Goal: Check status: Check status

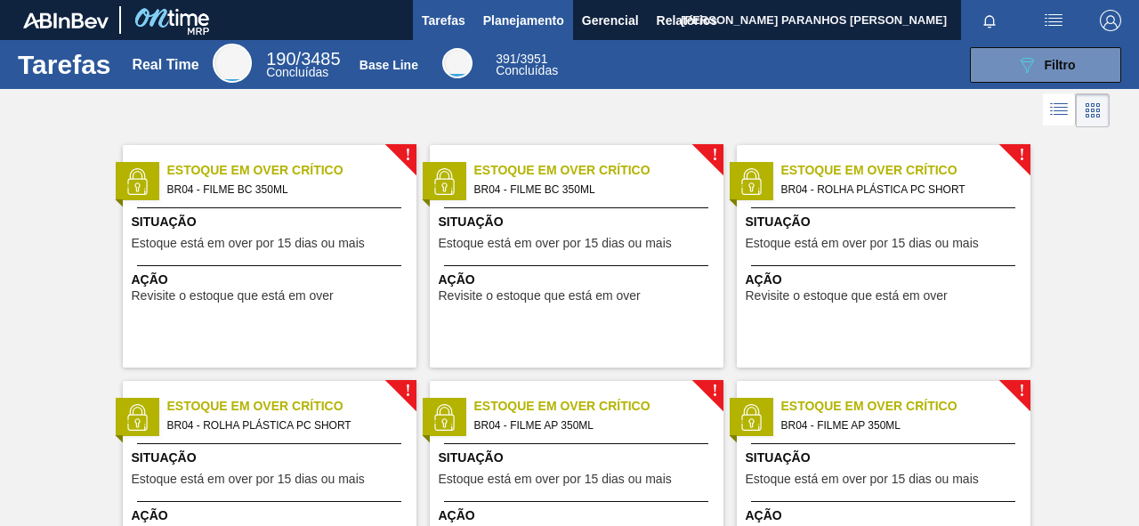
click at [521, 21] on span "Planejamento" at bounding box center [523, 20] width 81 height 21
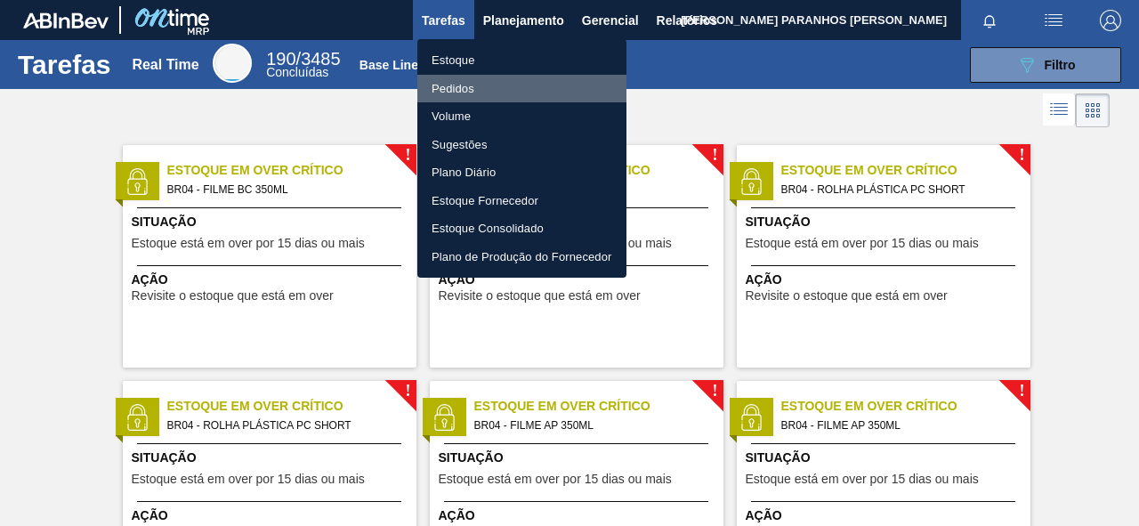
click at [452, 93] on li "Pedidos" at bounding box center [521, 89] width 209 height 28
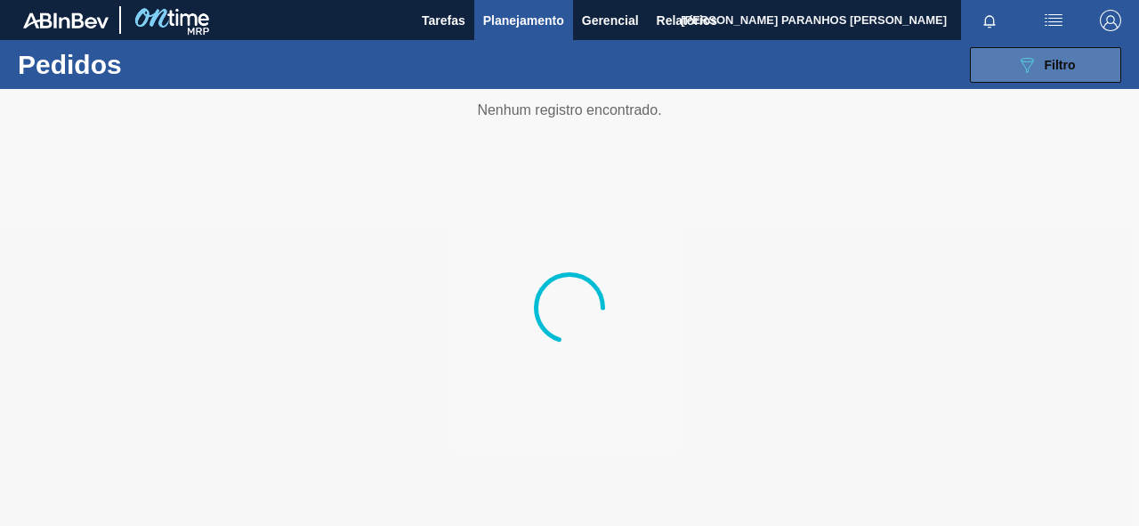
click at [1031, 60] on icon "089F7B8B-B2A5-4AFE-B5C0-19BA573D28AC" at bounding box center [1026, 64] width 21 height 21
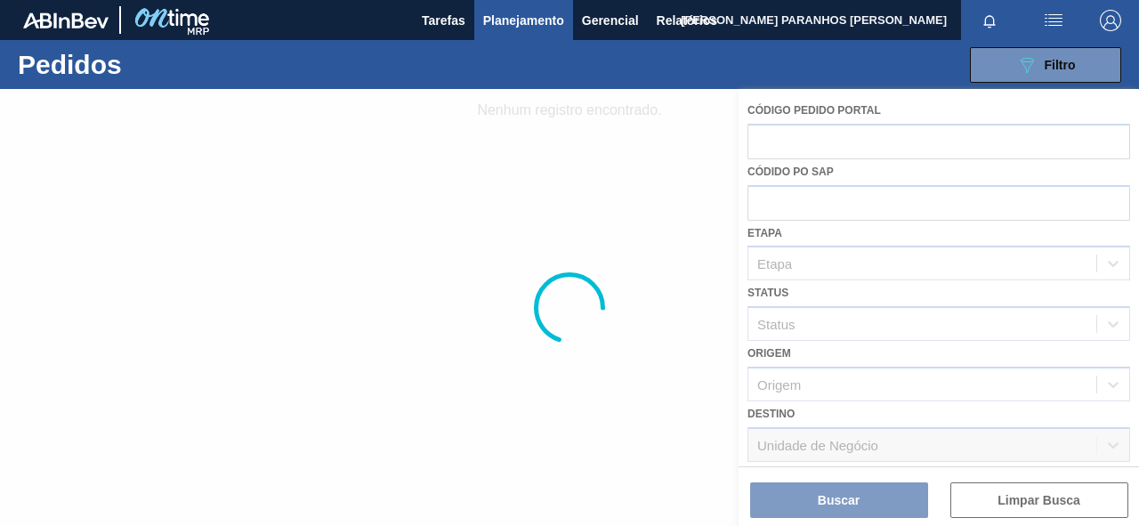
click at [853, 392] on div at bounding box center [569, 307] width 1139 height 437
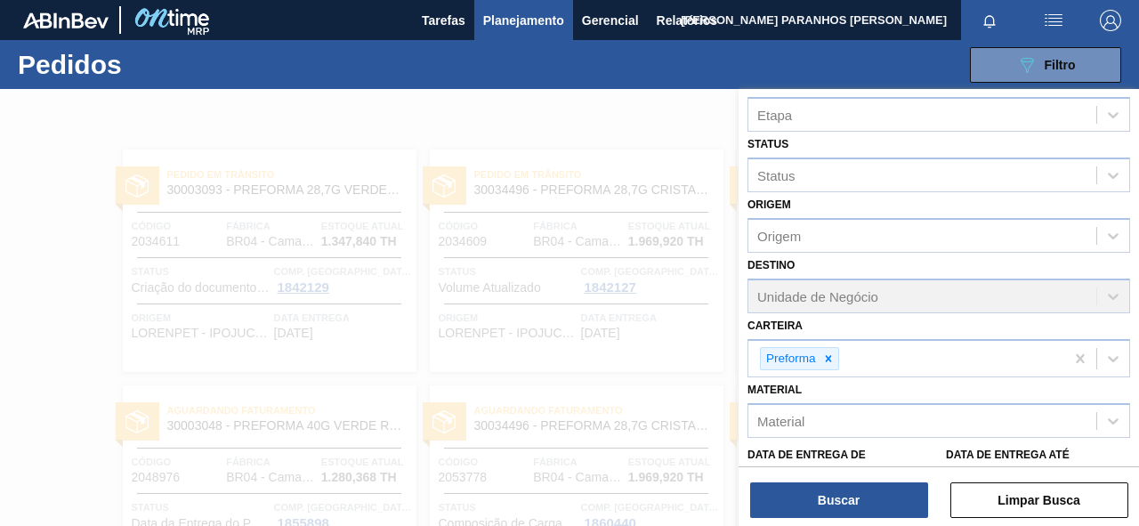
scroll to position [295, 0]
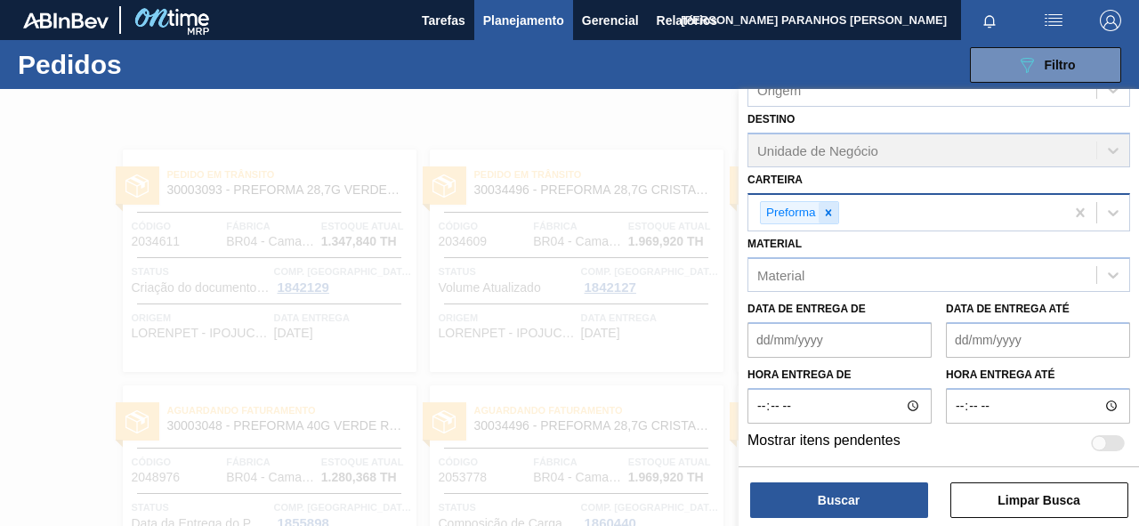
click at [822, 213] on icon at bounding box center [828, 212] width 12 height 12
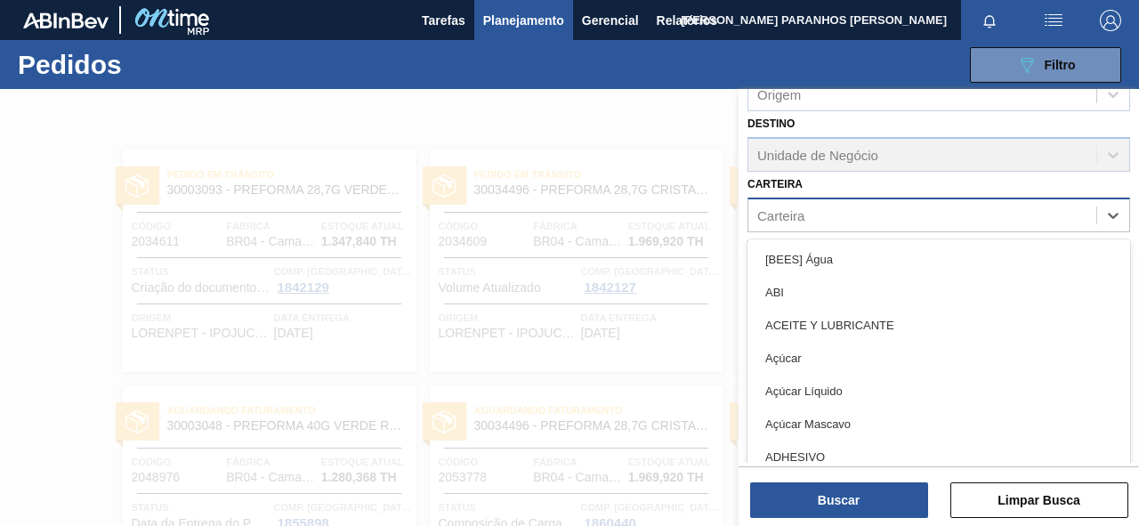
click at [822, 213] on div "Carteira" at bounding box center [922, 215] width 348 height 26
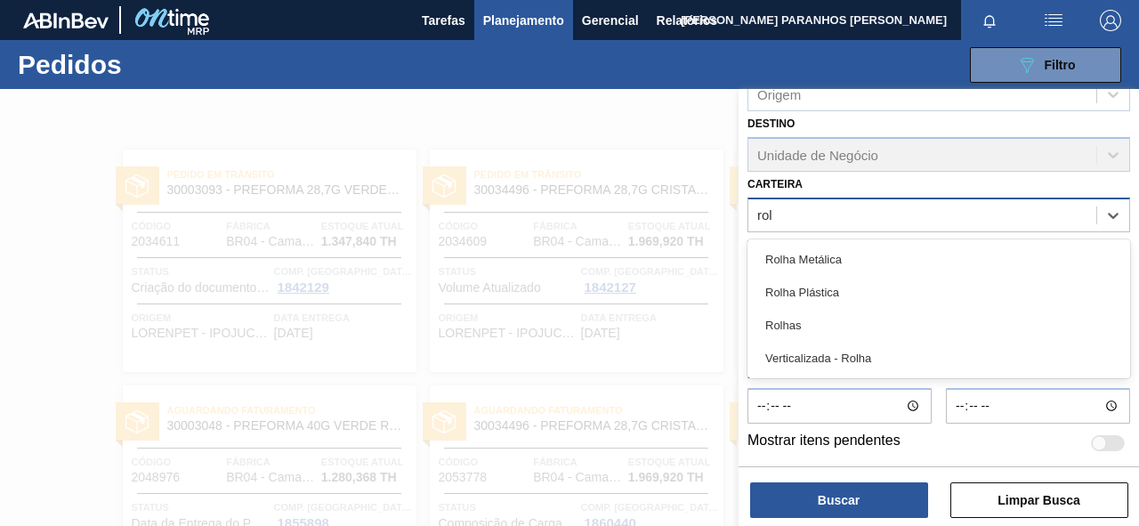
scroll to position [290, 0]
type input "rolh"
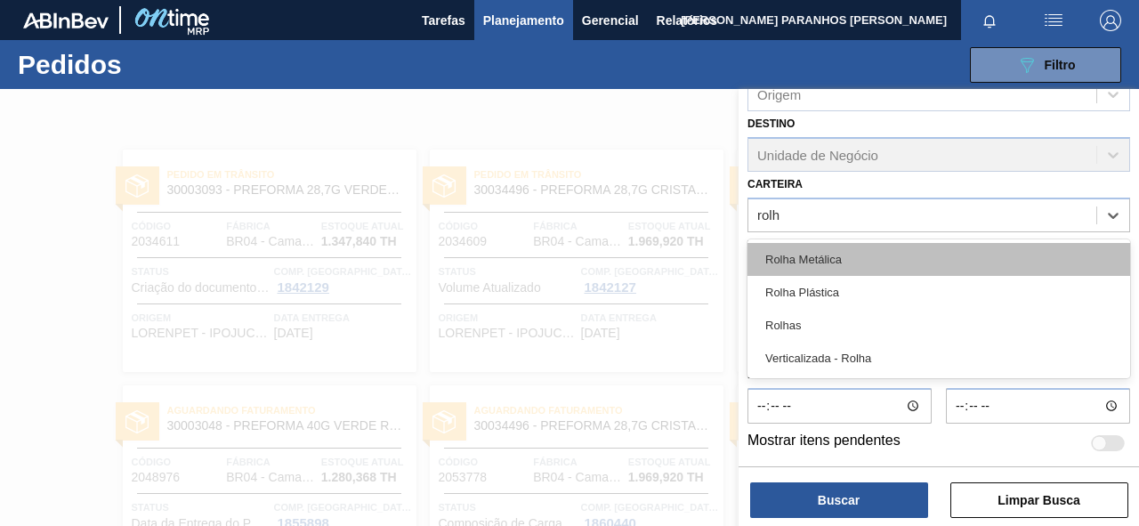
click at [845, 262] on div "Rolha Metálica" at bounding box center [939, 259] width 383 height 33
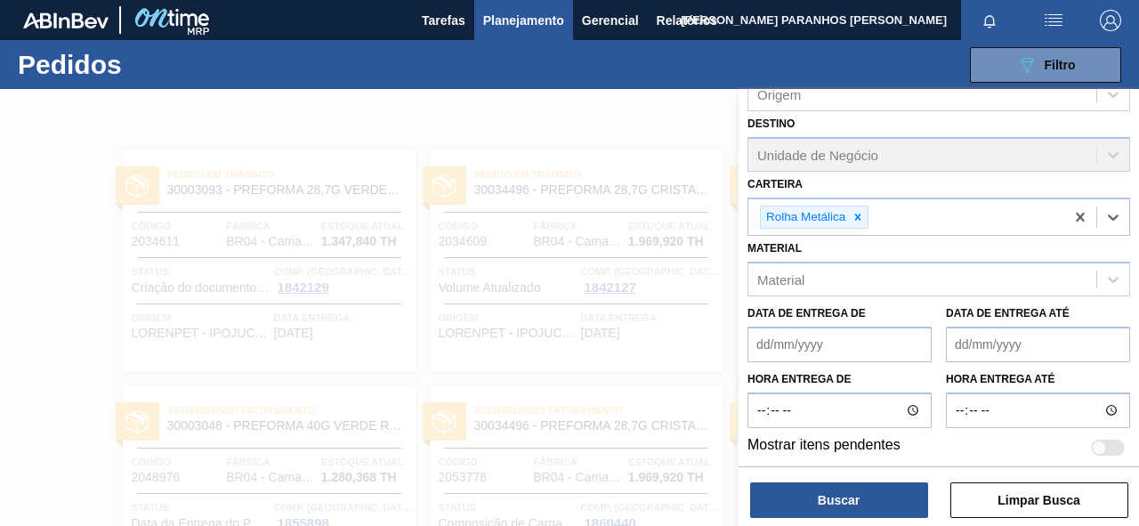
scroll to position [295, 0]
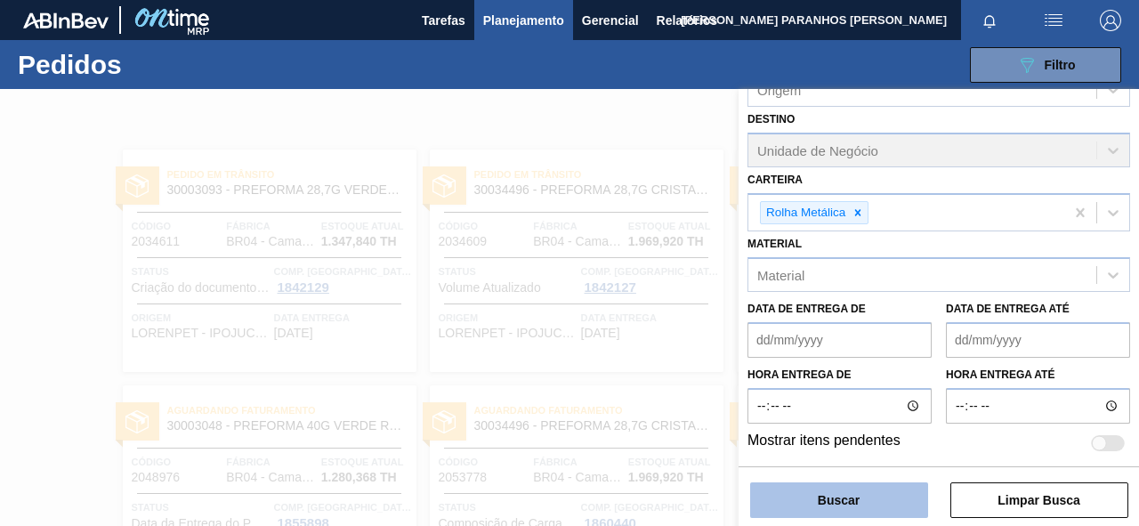
click at [889, 493] on button "Buscar" at bounding box center [839, 500] width 178 height 36
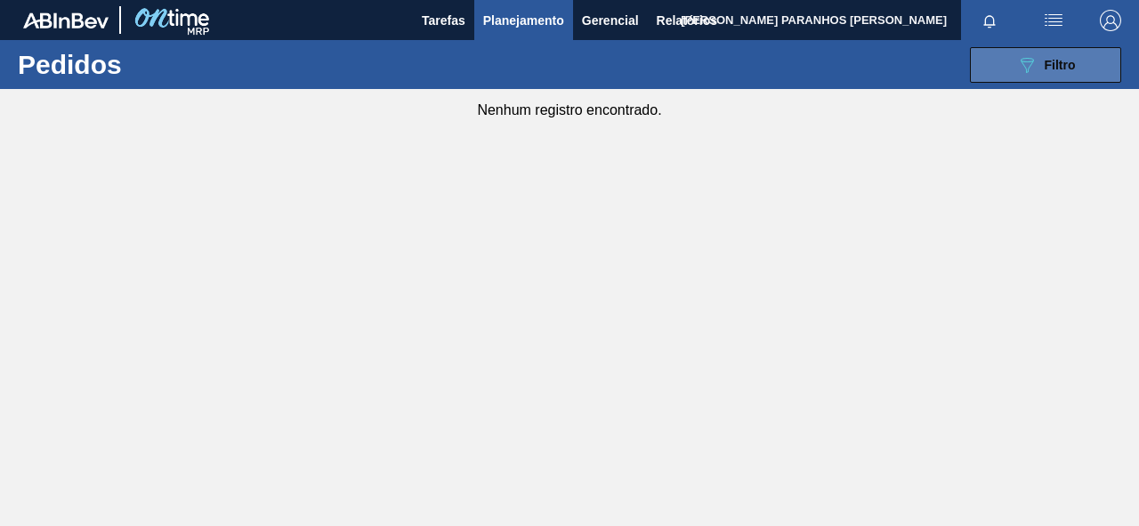
click at [1043, 73] on div "089F7B8B-B2A5-4AFE-B5C0-19BA573D28AC Filtro" at bounding box center [1046, 64] width 60 height 21
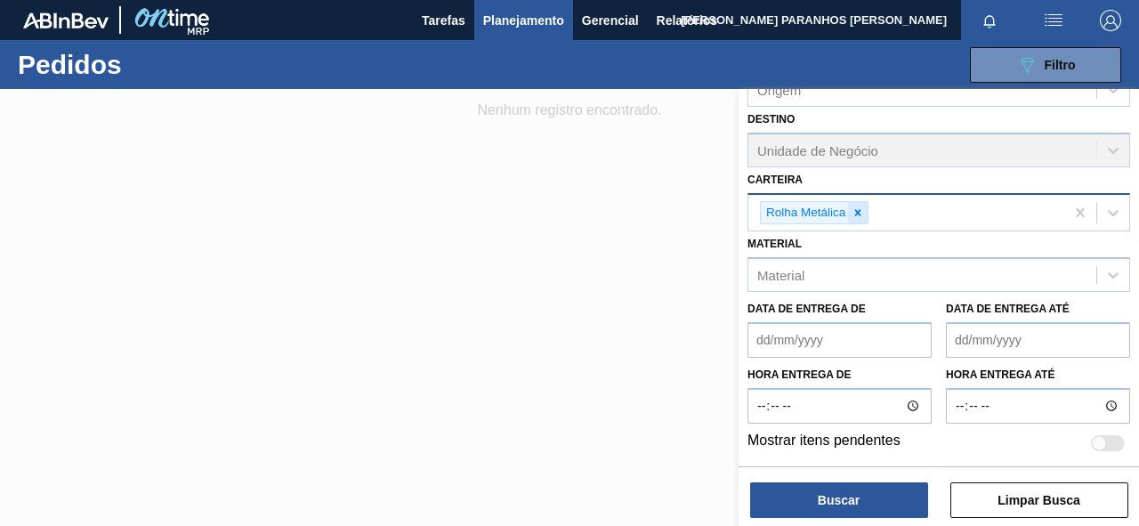
click at [858, 210] on icon at bounding box center [858, 212] width 12 height 12
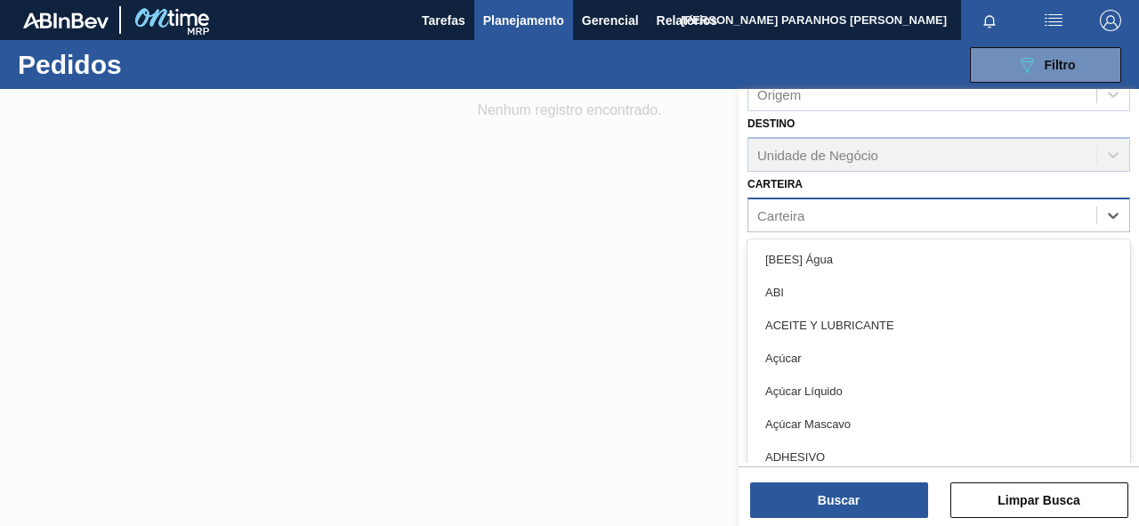
click at [858, 211] on div "Carteira" at bounding box center [922, 215] width 348 height 26
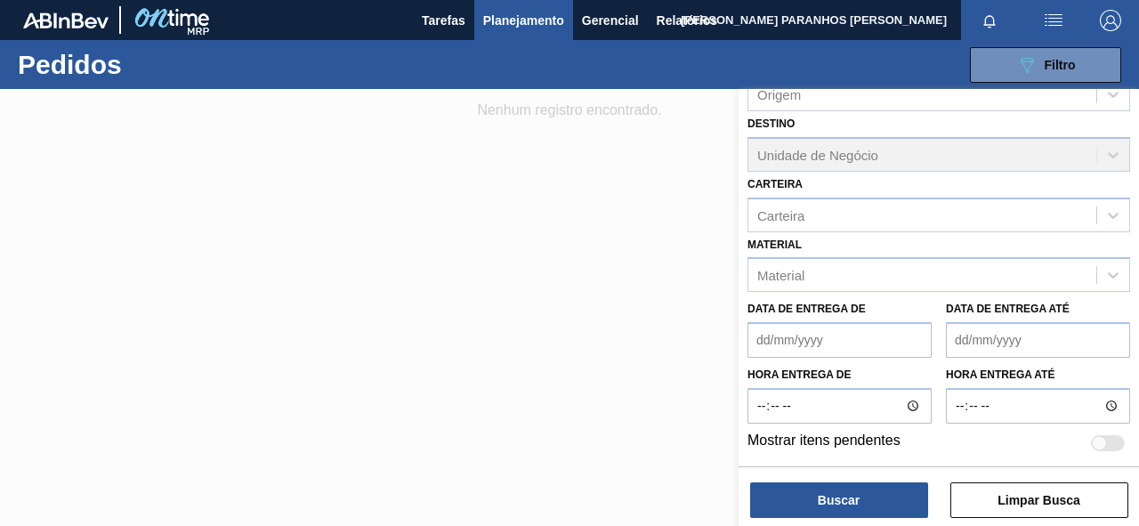
scroll to position [290, 0]
click at [842, 265] on div "Material" at bounding box center [922, 276] width 348 height 26
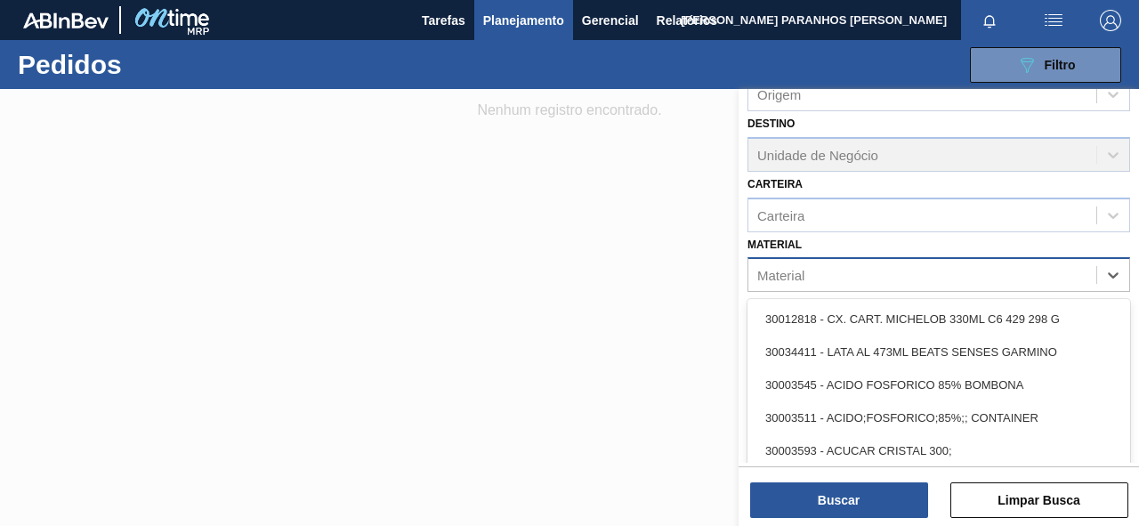
paste input "20005437"
type input "20005437"
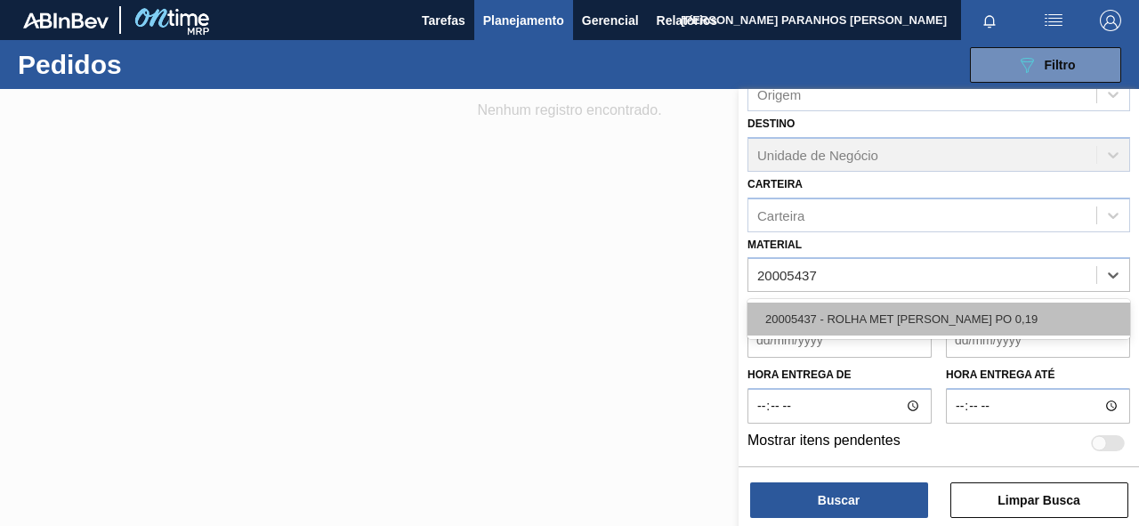
click at [871, 309] on div "20005437 - ROLHA MET [PERSON_NAME] PO 0,19" at bounding box center [939, 319] width 383 height 33
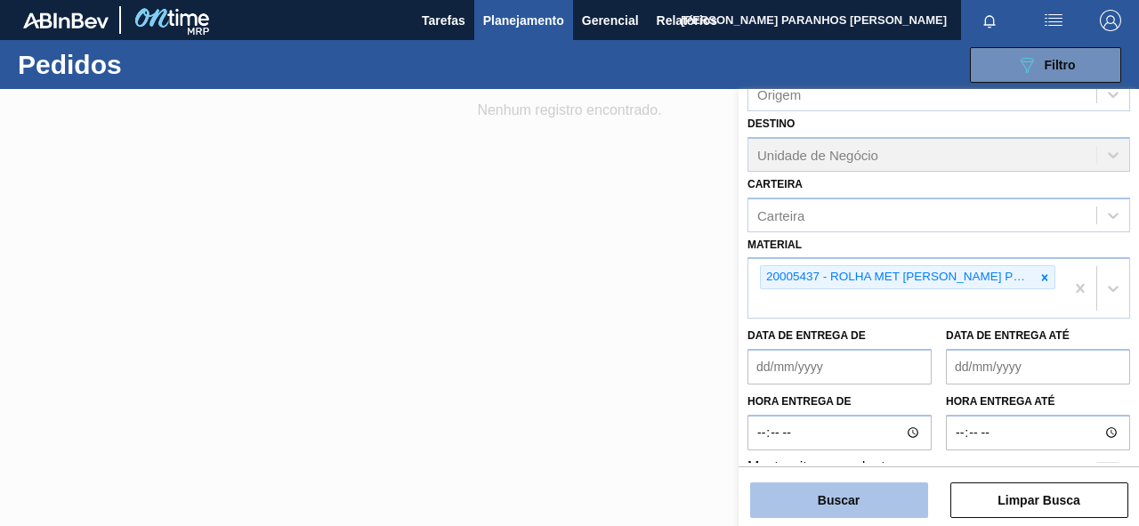
click at [870, 496] on button "Buscar" at bounding box center [839, 500] width 178 height 36
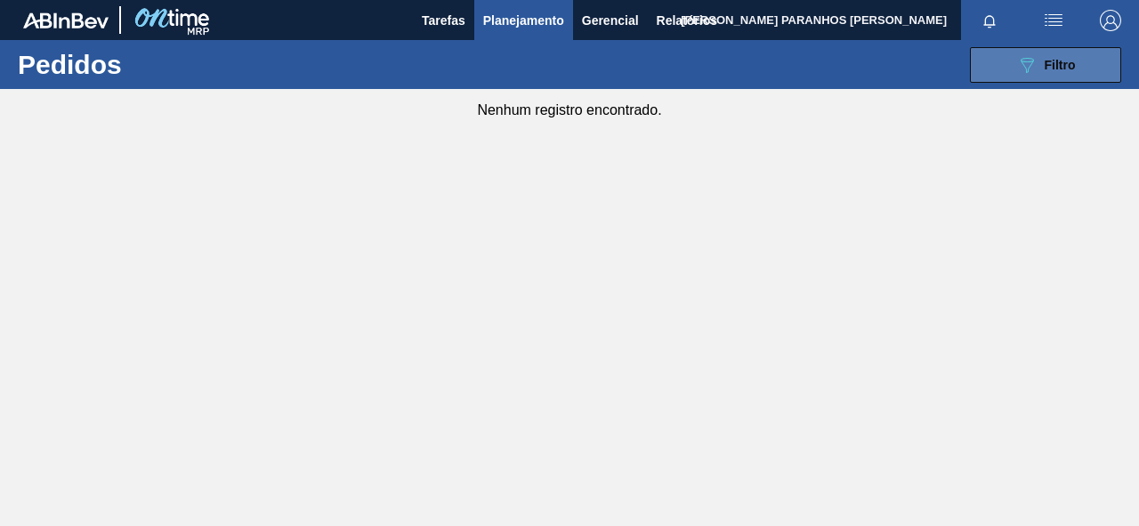
click at [1017, 78] on button "089F7B8B-B2A5-4AFE-B5C0-19BA573D28AC Filtro" at bounding box center [1045, 65] width 151 height 36
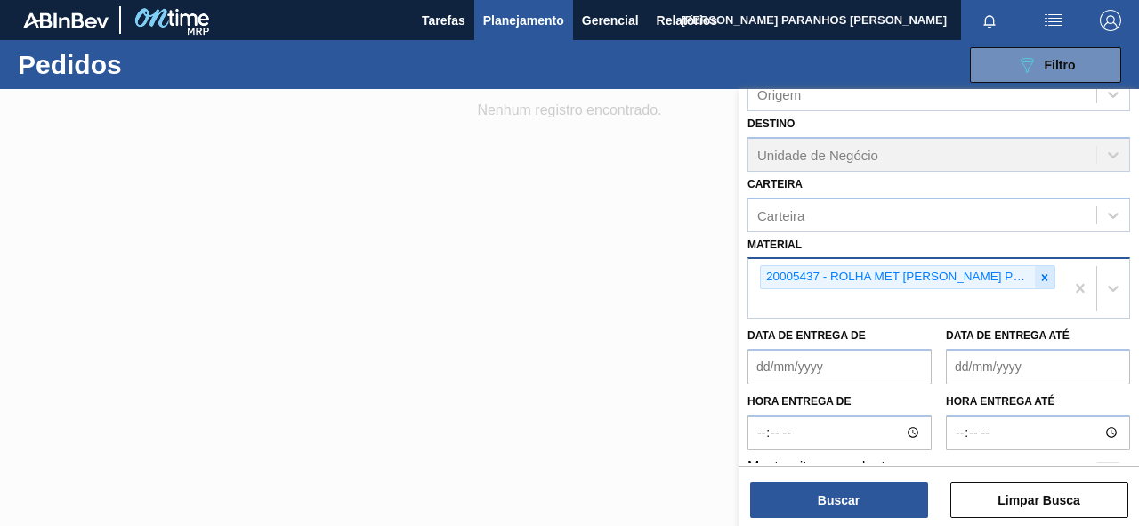
click at [1039, 279] on icon at bounding box center [1045, 277] width 12 height 12
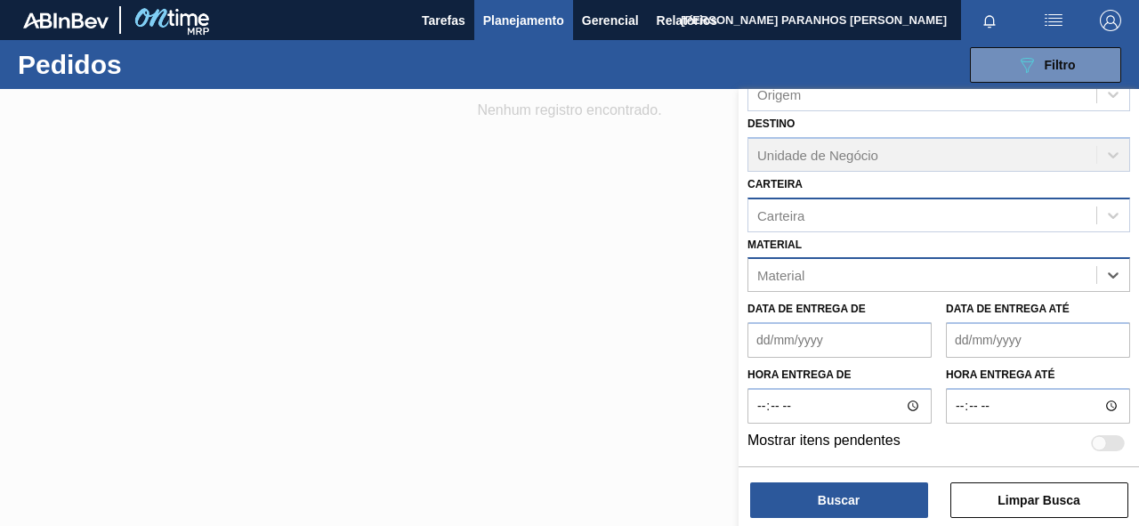
click at [849, 209] on div "Carteira" at bounding box center [922, 215] width 348 height 26
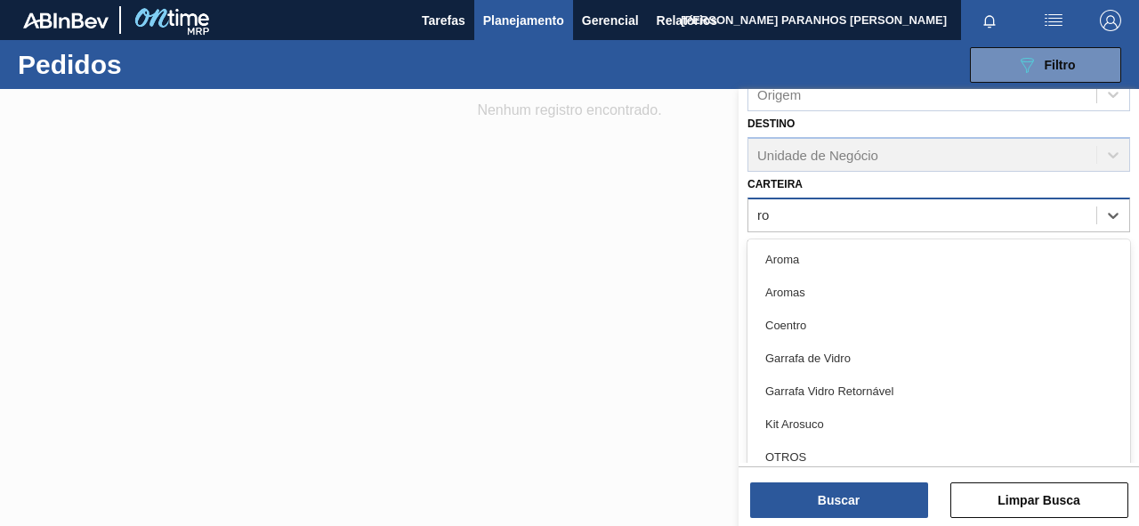
type input "rol"
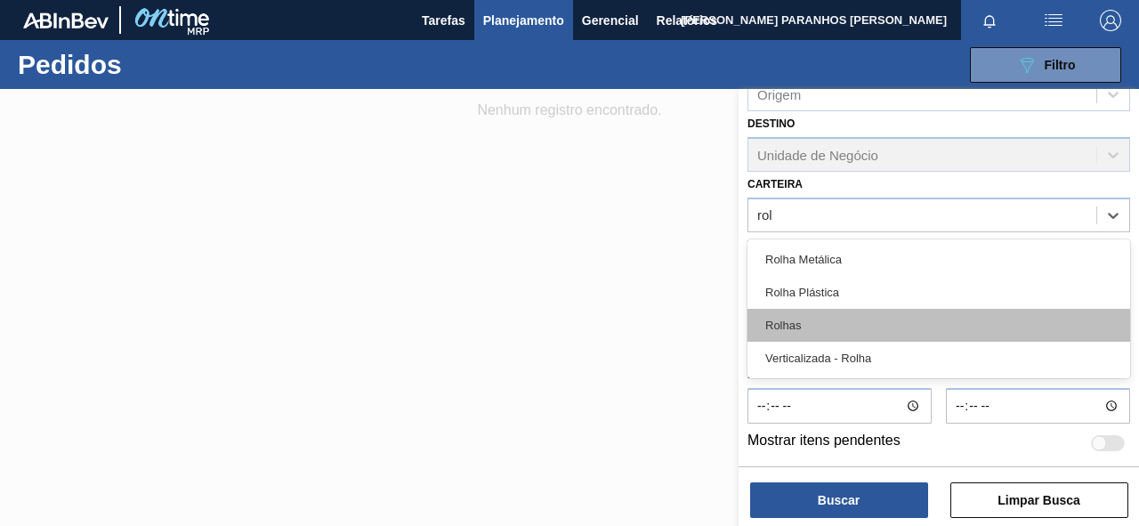
click at [840, 317] on div "Rolhas" at bounding box center [939, 325] width 383 height 33
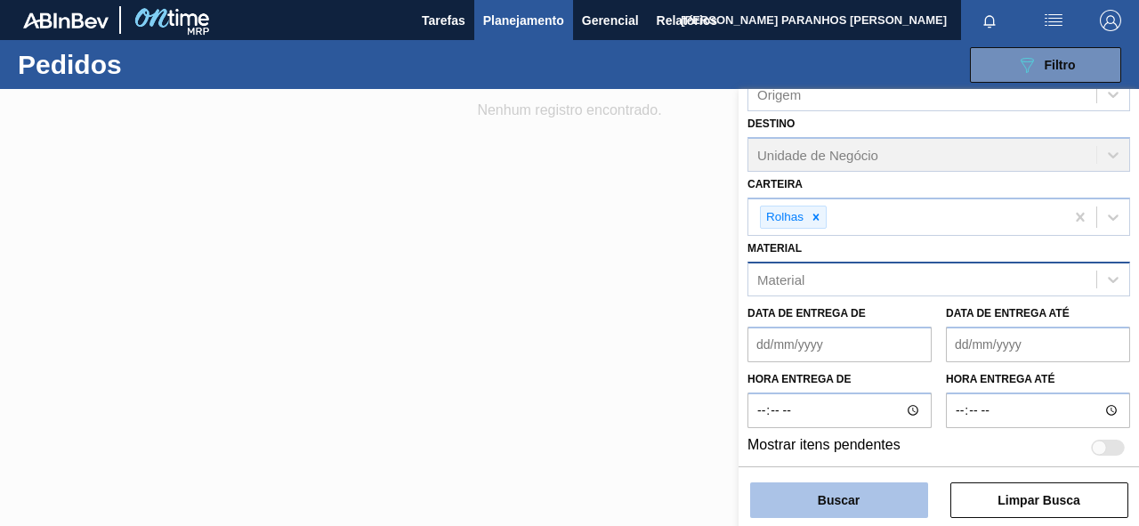
click at [849, 502] on button "Buscar" at bounding box center [839, 500] width 178 height 36
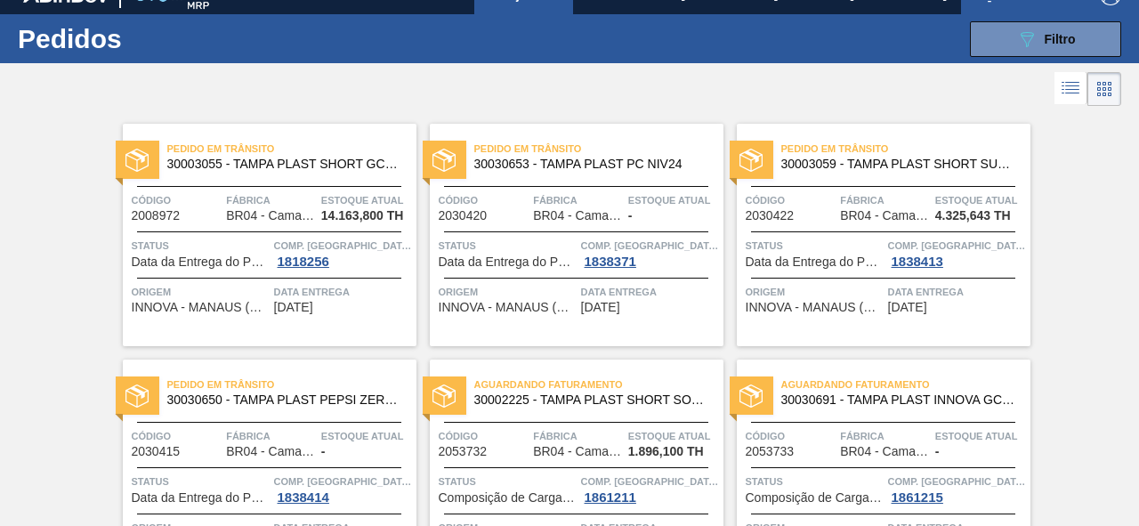
scroll to position [0, 0]
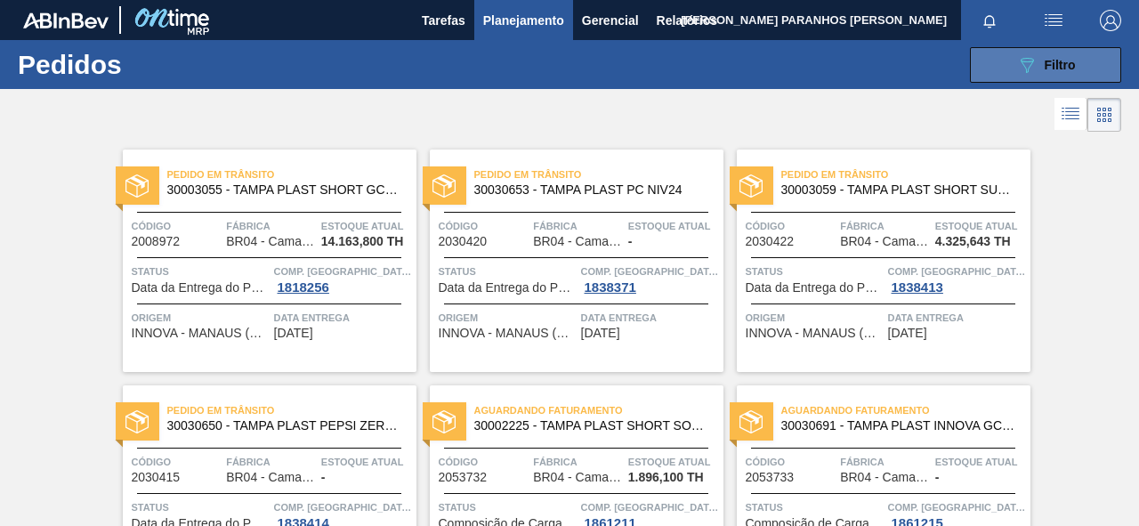
click at [1016, 71] on icon "089F7B8B-B2A5-4AFE-B5C0-19BA573D28AC" at bounding box center [1026, 64] width 21 height 21
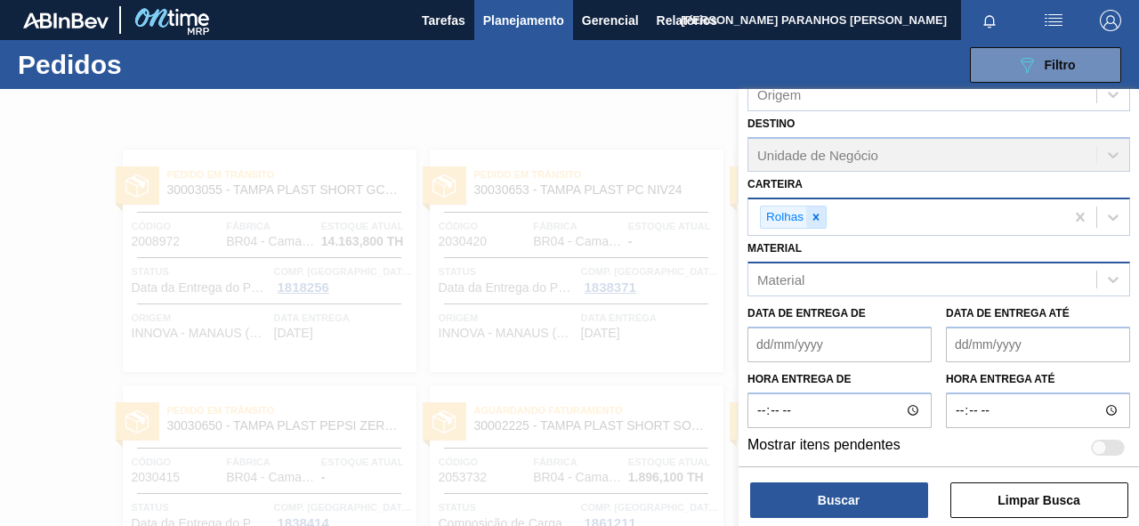
click at [822, 218] on icon at bounding box center [816, 217] width 12 height 12
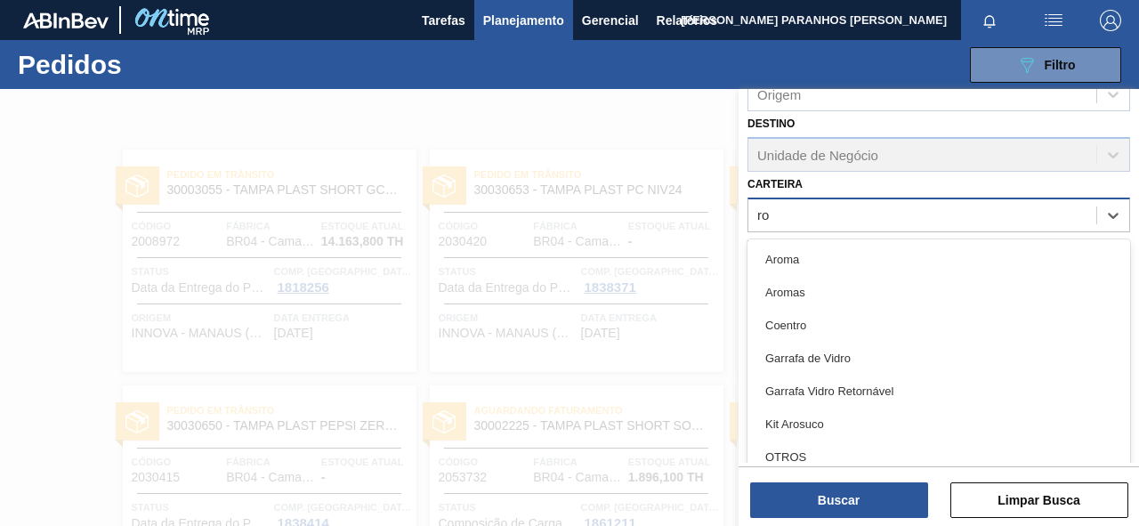
type input "rol"
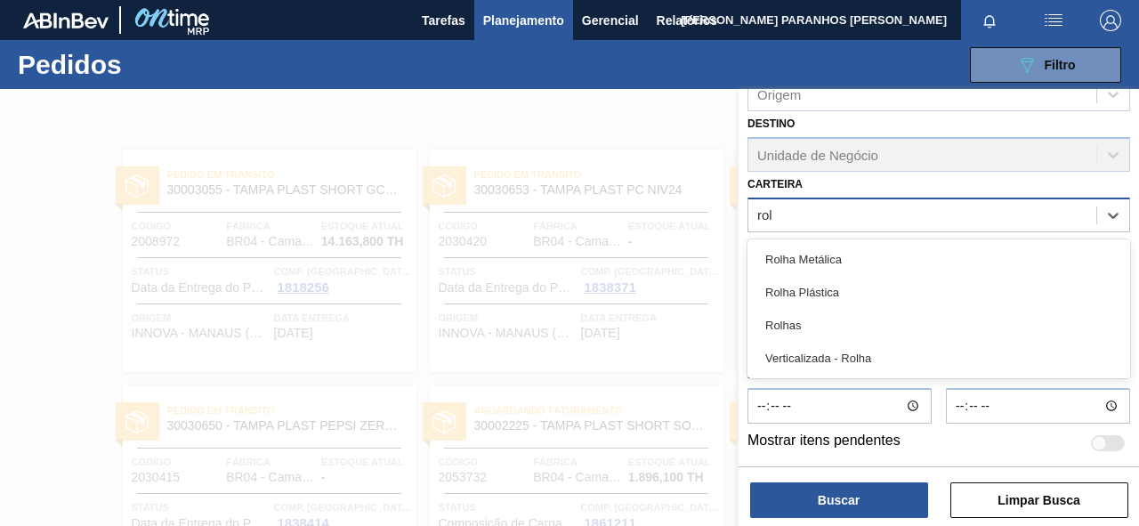
click at [837, 284] on div "Rolha Plástica" at bounding box center [939, 292] width 383 height 33
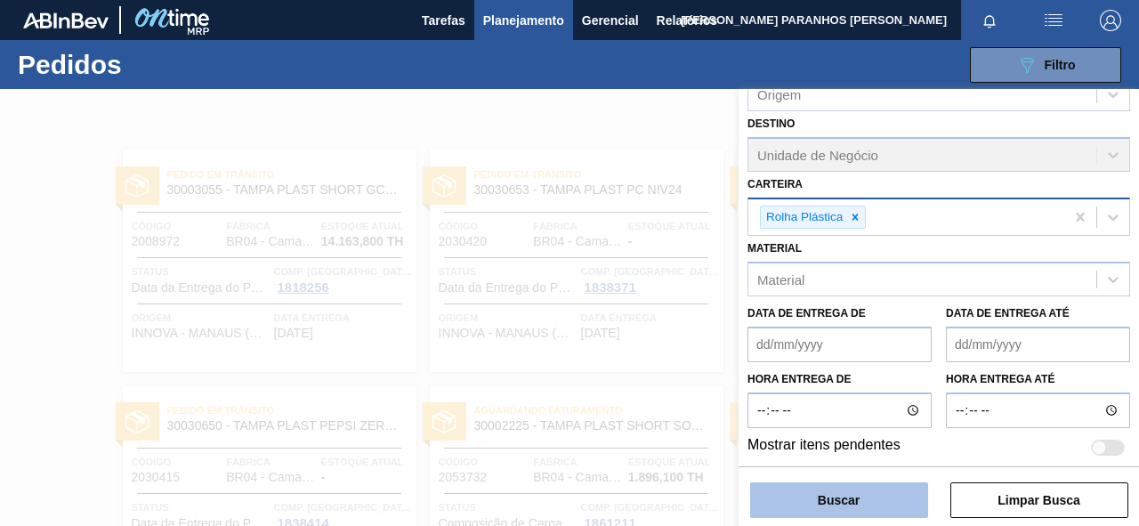
click at [856, 494] on button "Buscar" at bounding box center [839, 500] width 178 height 36
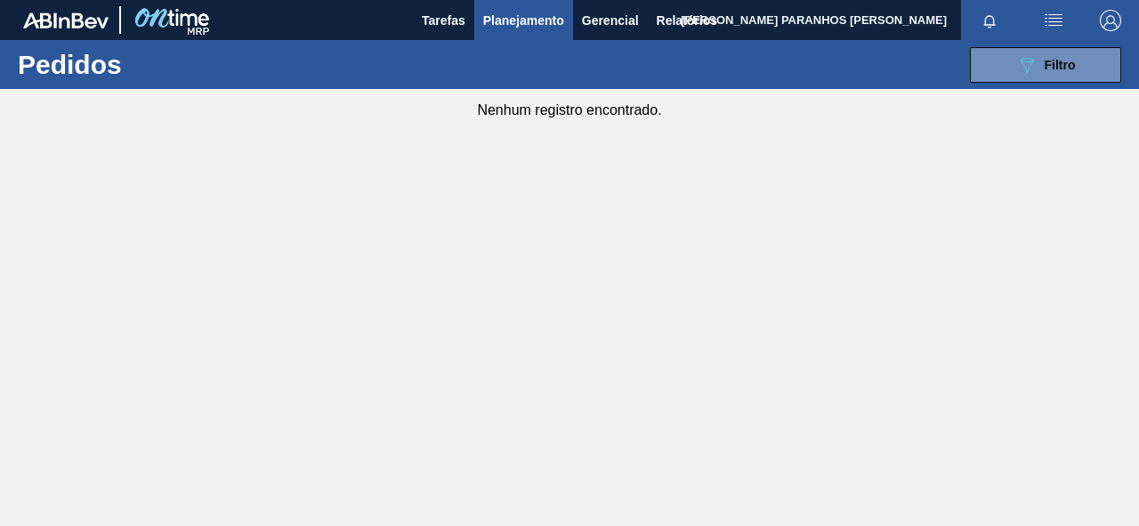
click at [504, 28] on span "Planejamento" at bounding box center [523, 20] width 81 height 21
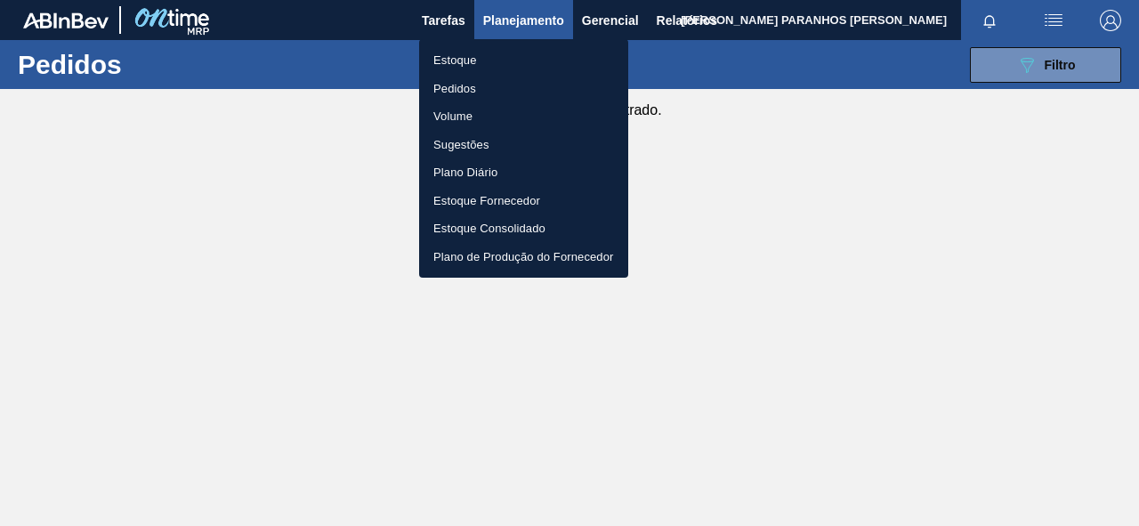
click at [473, 88] on li "Pedidos" at bounding box center [523, 89] width 209 height 28
